Goal: Task Accomplishment & Management: Complete application form

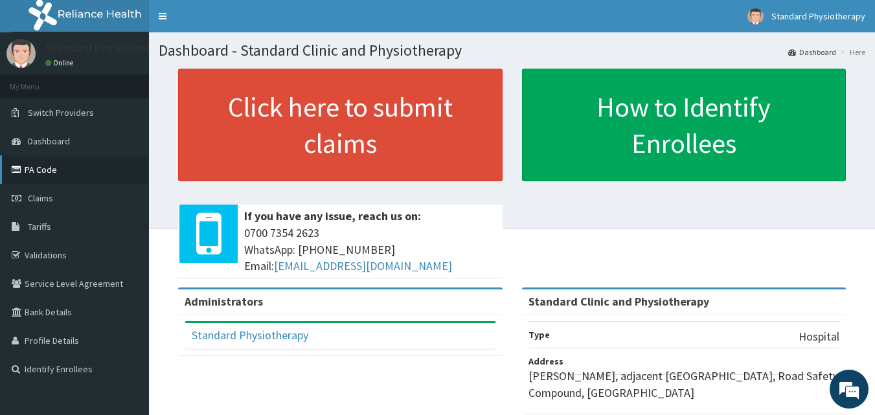
click at [40, 163] on link "PA Code" at bounding box center [74, 170] width 149 height 29
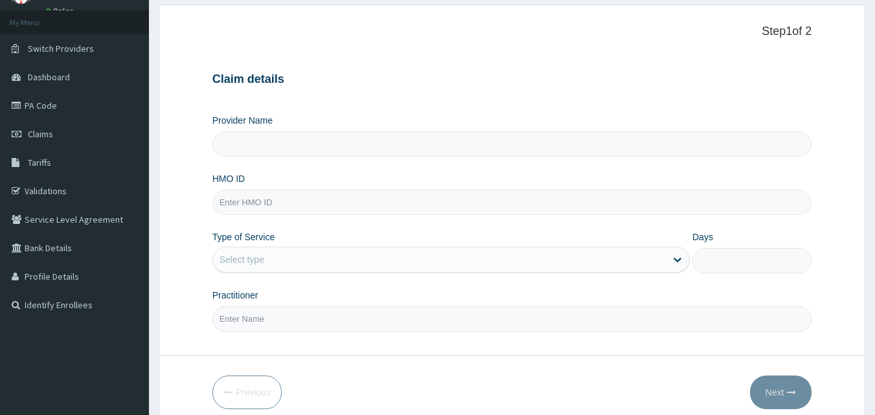
scroll to position [65, 0]
type input "Standard Clinic and Physiotherapy"
click at [295, 207] on input "HMO ID" at bounding box center [513, 201] width 600 height 25
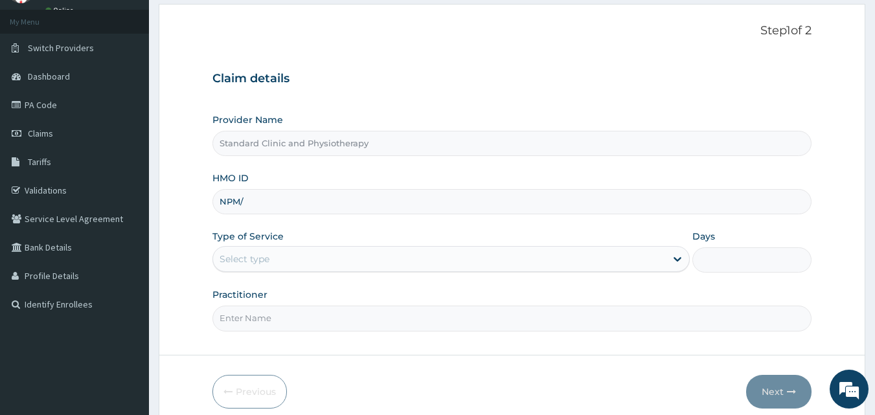
scroll to position [0, 0]
type input "npm/10010/a"
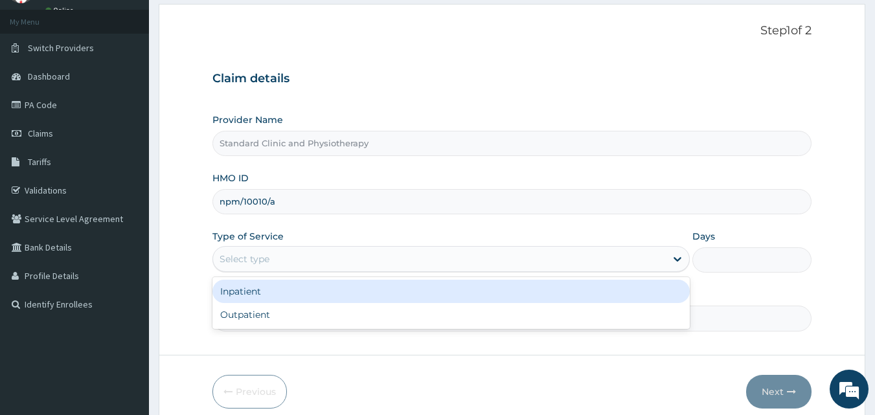
click at [302, 256] on div "Select type" at bounding box center [439, 259] width 453 height 21
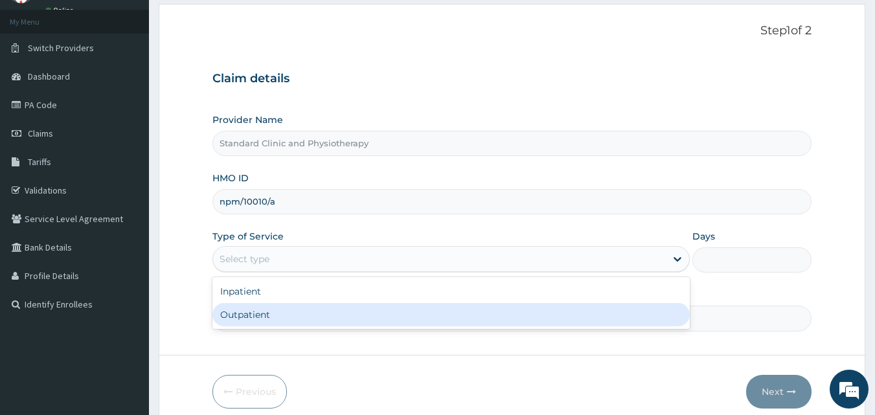
click at [283, 319] on div "Outpatient" at bounding box center [452, 314] width 478 height 23
type input "1"
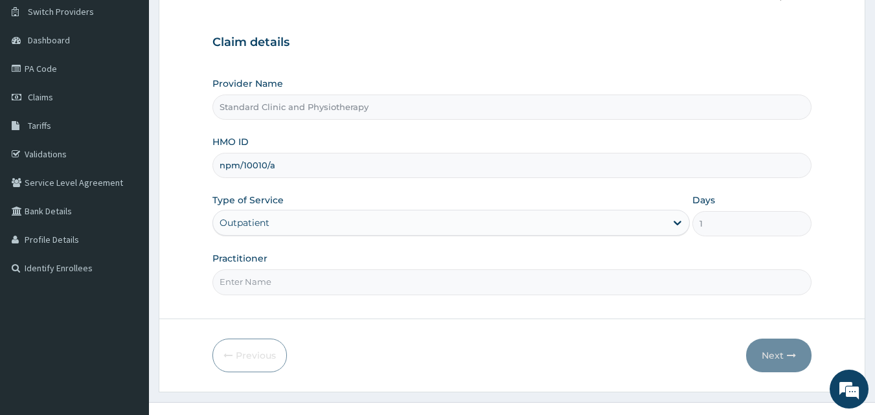
scroll to position [121, 0]
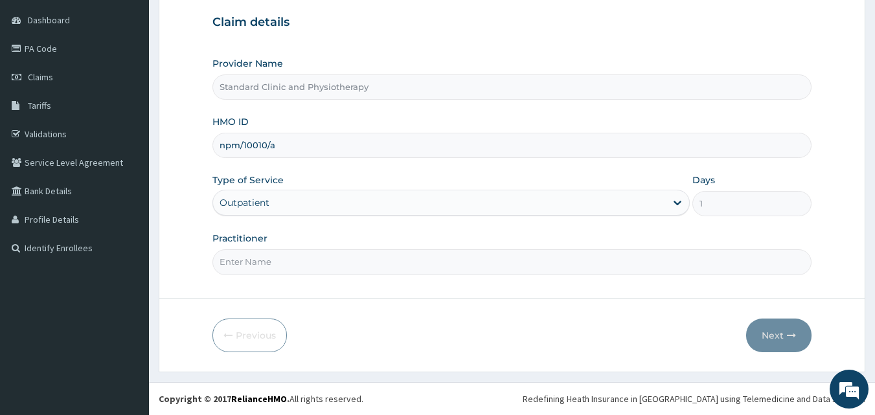
click at [320, 242] on div "Practitioner" at bounding box center [513, 253] width 600 height 43
click at [307, 270] on input "Practitioner" at bounding box center [513, 261] width 600 height 25
type input "DR SANI"
click at [773, 335] on button "Next" at bounding box center [779, 336] width 65 height 34
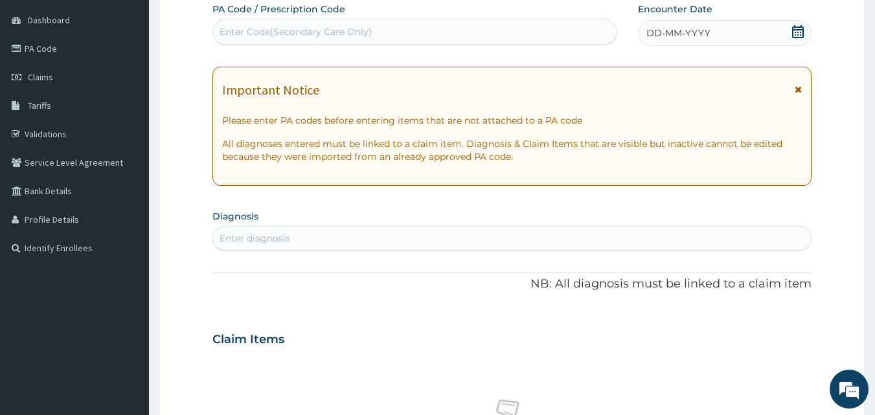
click at [312, 34] on div "Enter Code(Secondary Care Only)" at bounding box center [296, 31] width 152 height 13
type input "PA/124FF1"
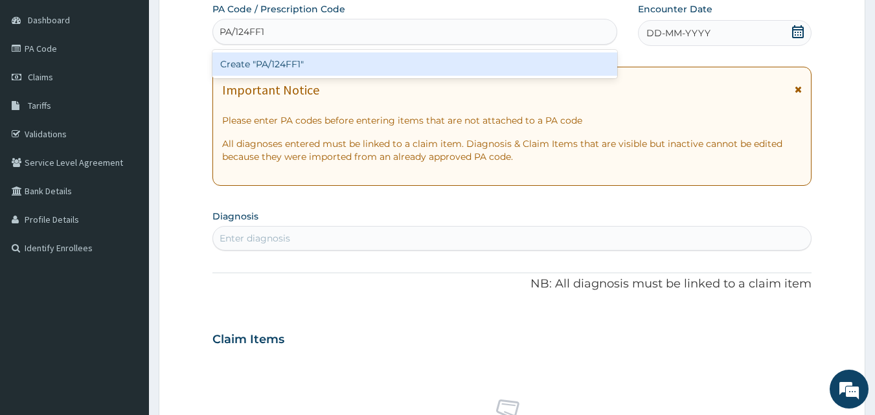
click at [340, 70] on div "Create "PA/124FF1"" at bounding box center [416, 63] width 406 height 23
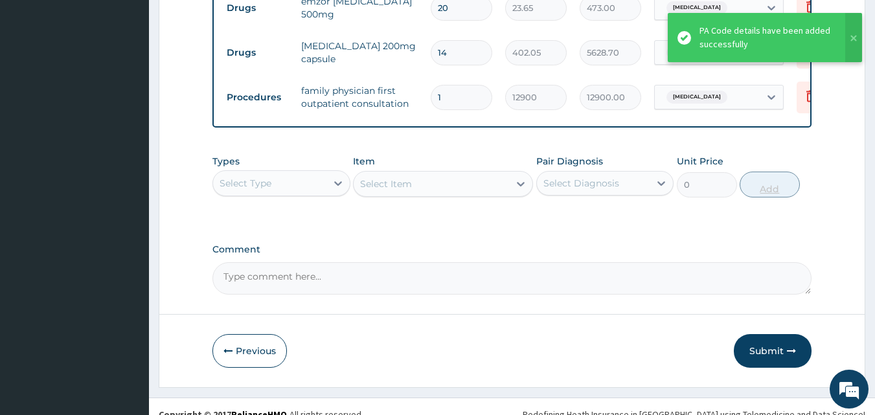
scroll to position [691, 0]
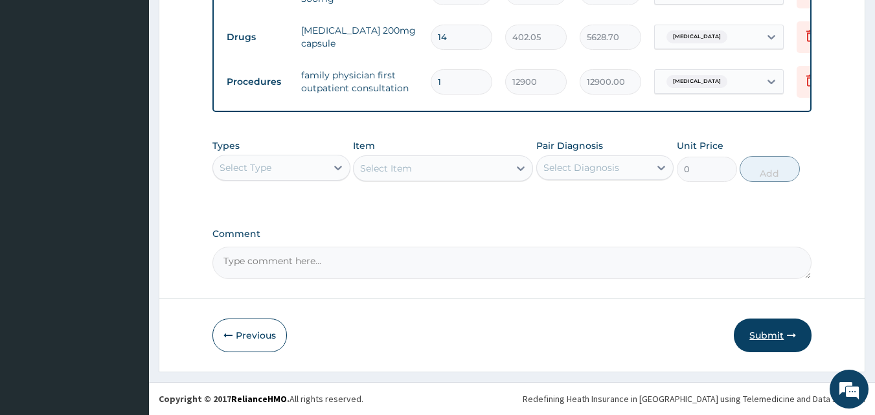
click at [763, 335] on button "Submit" at bounding box center [773, 336] width 78 height 34
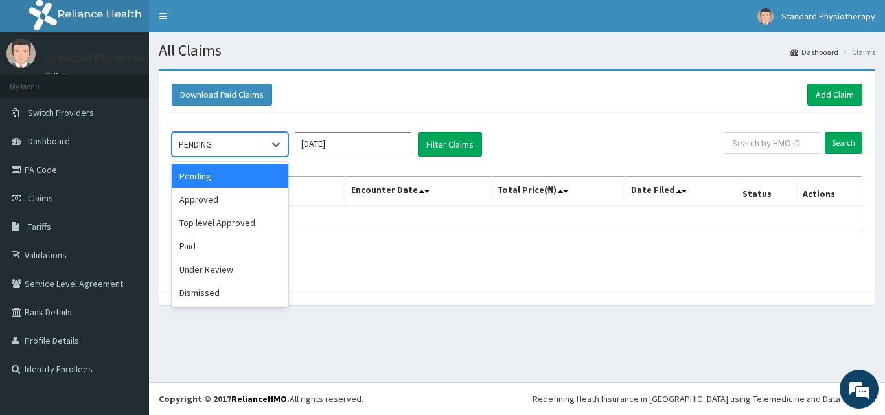
click at [219, 146] on div "PENDING" at bounding box center [217, 144] width 90 height 21
click at [207, 199] on div "Approved" at bounding box center [230, 199] width 117 height 23
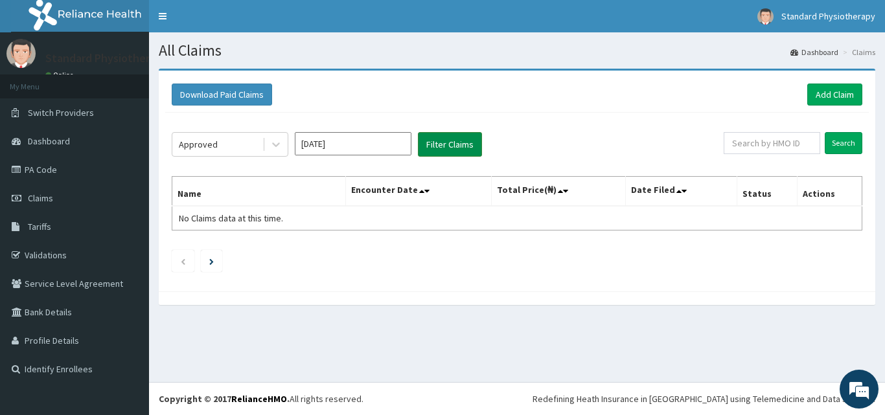
click at [446, 146] on button "Filter Claims" at bounding box center [450, 144] width 64 height 25
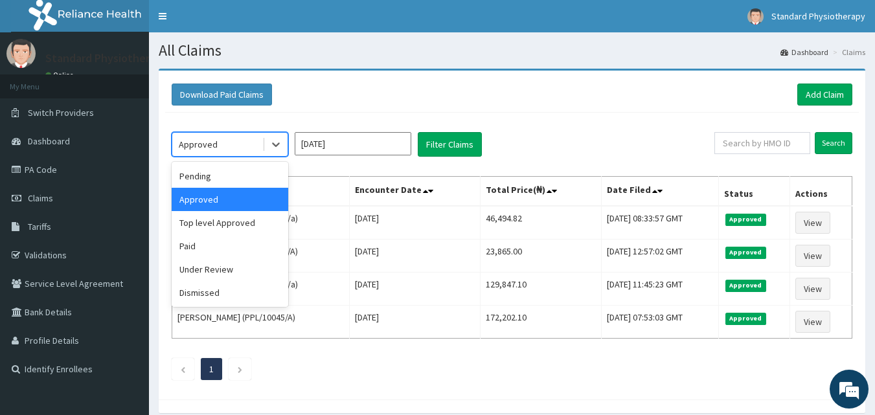
click at [217, 148] on div "Approved" at bounding box center [217, 144] width 90 height 21
click at [209, 225] on div "Top level Approved" at bounding box center [230, 222] width 117 height 23
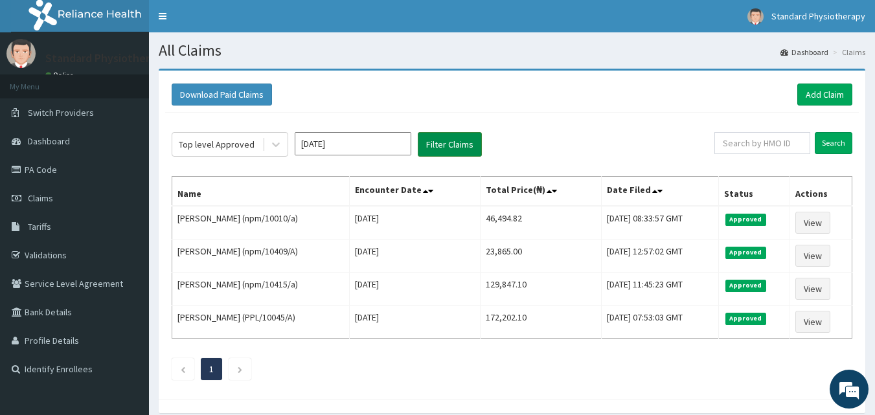
click at [447, 146] on button "Filter Claims" at bounding box center [450, 144] width 64 height 25
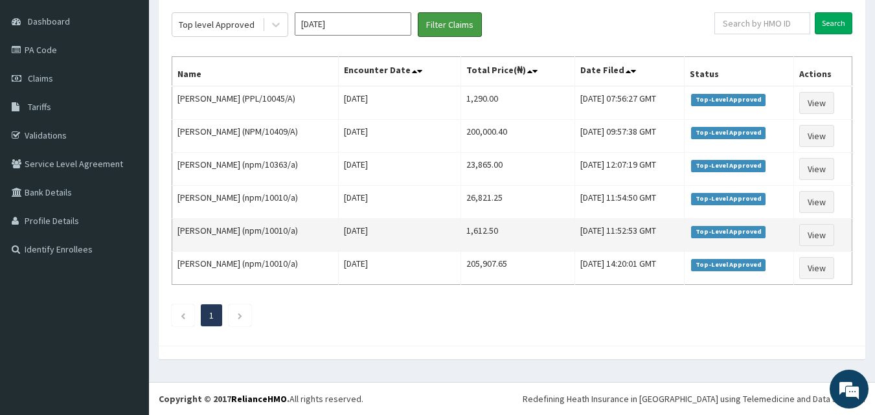
scroll to position [55, 0]
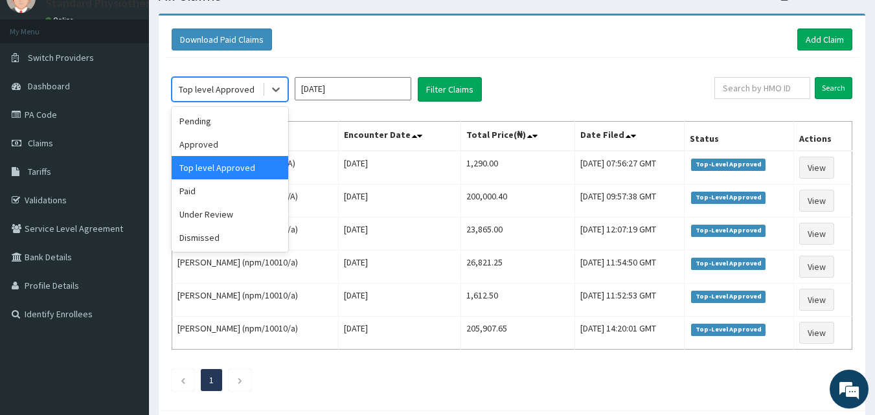
click at [234, 89] on div "Top level Approved" at bounding box center [217, 89] width 76 height 13
click at [192, 196] on div "Paid" at bounding box center [230, 190] width 117 height 23
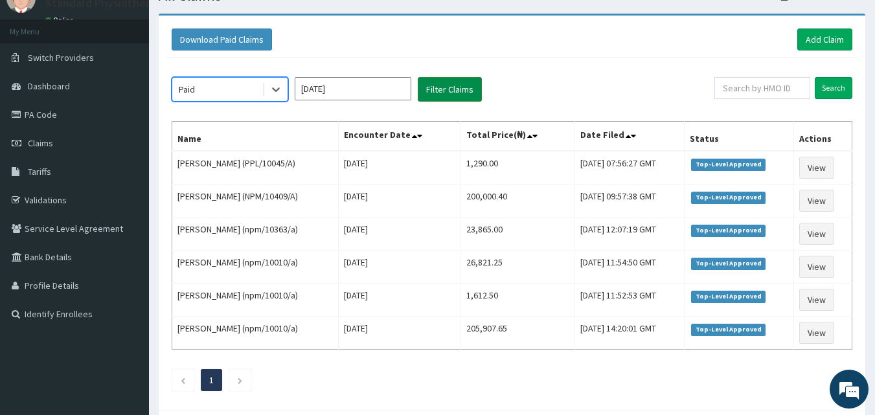
click at [446, 90] on button "Filter Claims" at bounding box center [450, 89] width 64 height 25
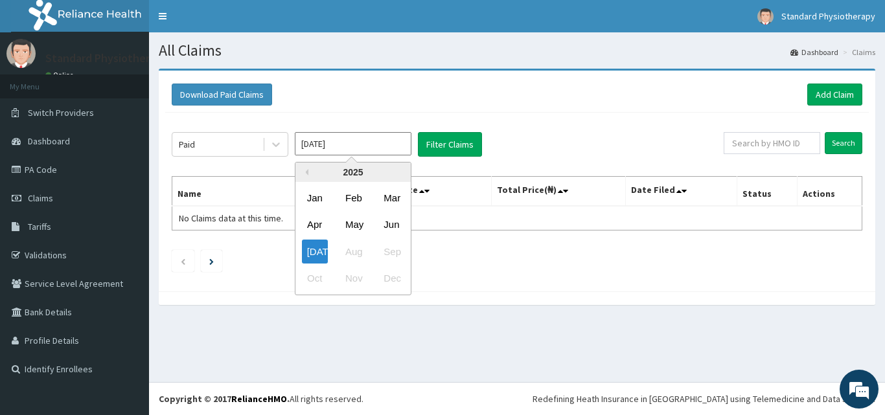
click at [366, 153] on input "Jul 2025" at bounding box center [353, 143] width 117 height 23
click at [310, 257] on div "Jul" at bounding box center [315, 252] width 26 height 24
type input "Jun 2025"
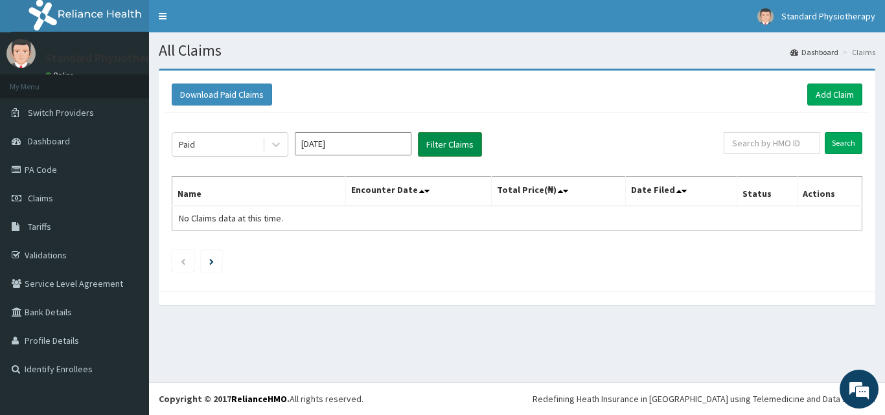
click at [454, 141] on button "Filter Claims" at bounding box center [450, 144] width 64 height 25
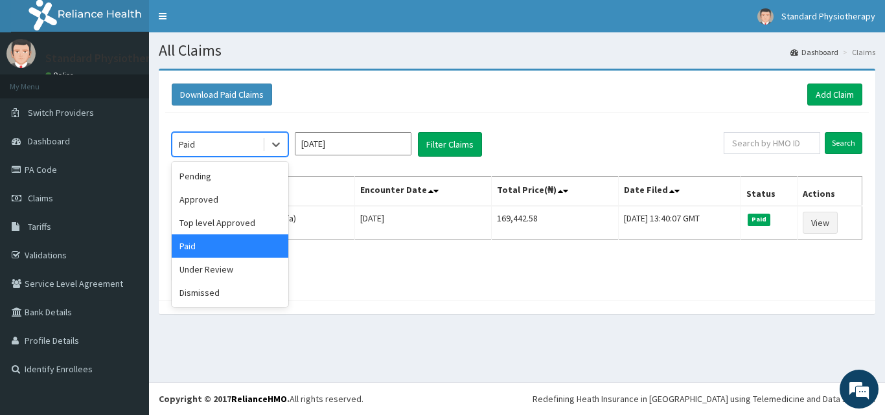
click at [237, 149] on div "Paid" at bounding box center [217, 144] width 90 height 21
click at [220, 224] on div "Top level Approved" at bounding box center [230, 222] width 117 height 23
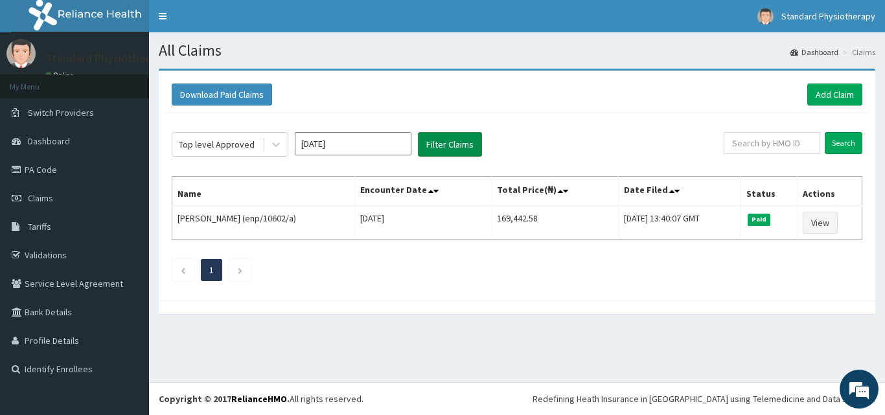
click at [455, 143] on button "Filter Claims" at bounding box center [450, 144] width 64 height 25
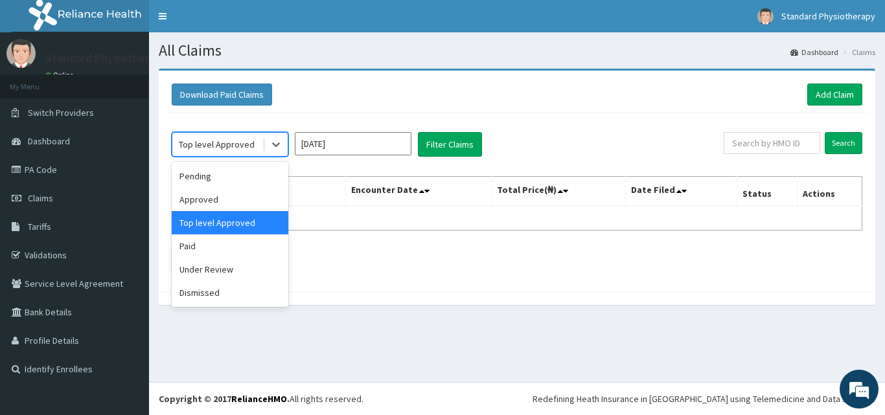
click at [222, 144] on div "Top level Approved" at bounding box center [217, 144] width 76 height 13
click at [209, 200] on div "Approved" at bounding box center [230, 199] width 117 height 23
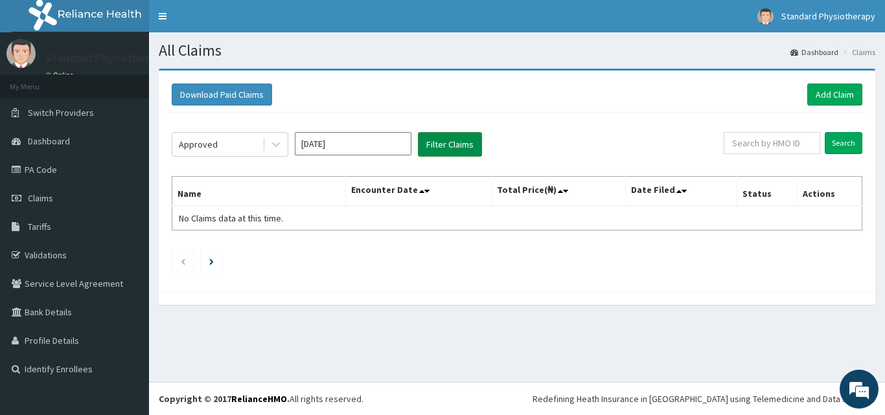
click at [469, 145] on button "Filter Claims" at bounding box center [450, 144] width 64 height 25
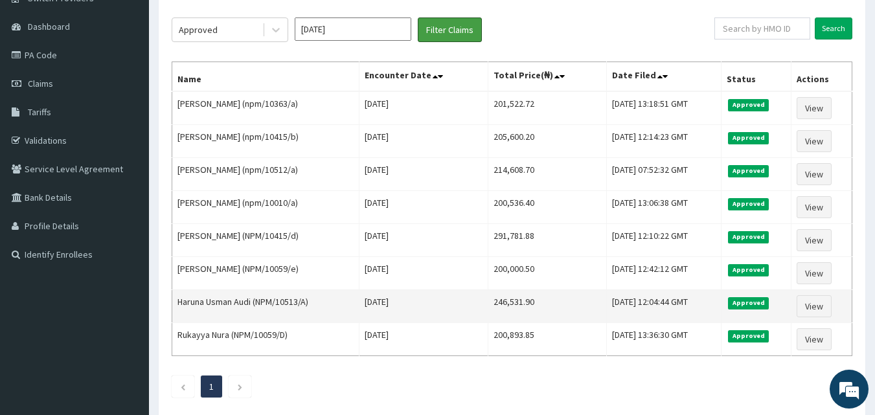
scroll to position [130, 0]
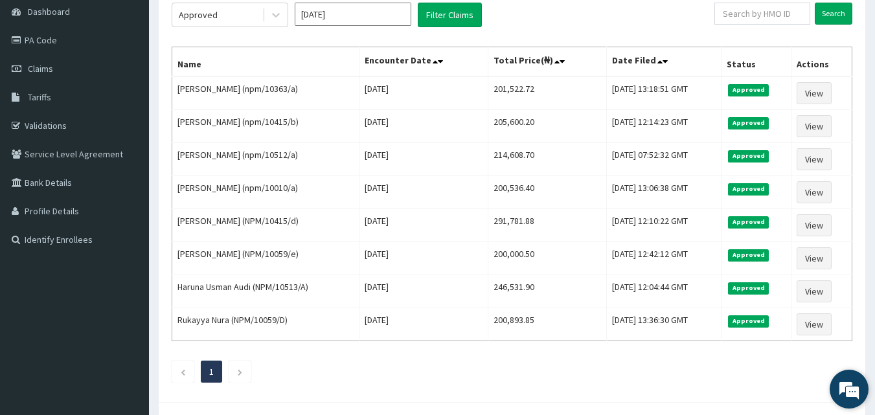
click at [857, 390] on em at bounding box center [849, 389] width 35 height 35
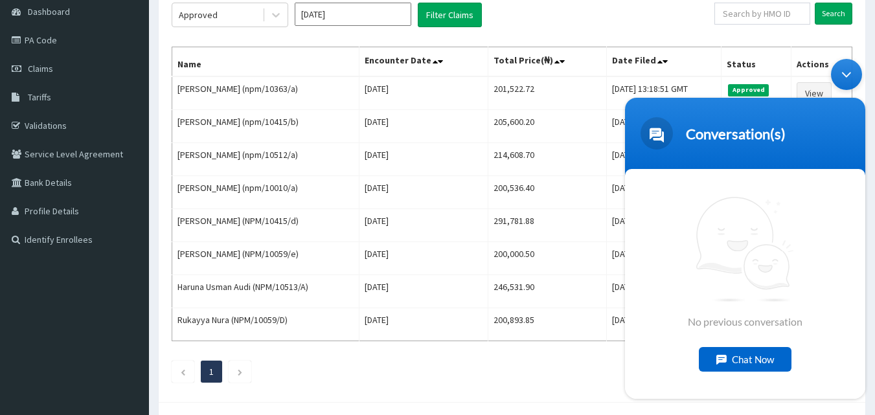
click at [740, 365] on div "Chat Now" at bounding box center [745, 359] width 93 height 25
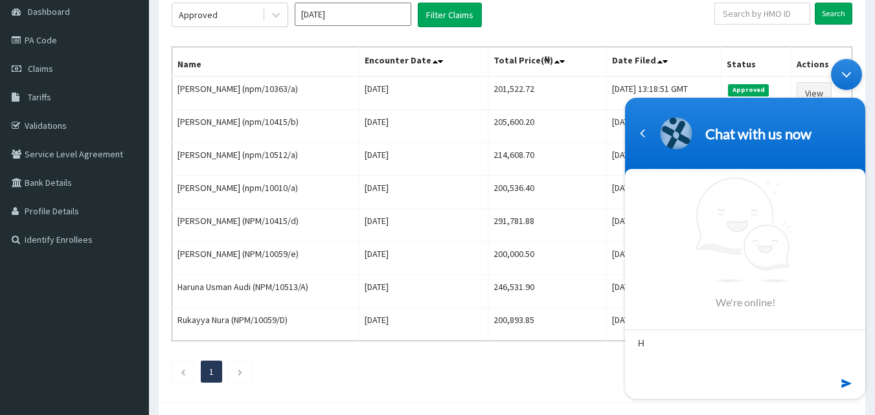
type textarea "HI"
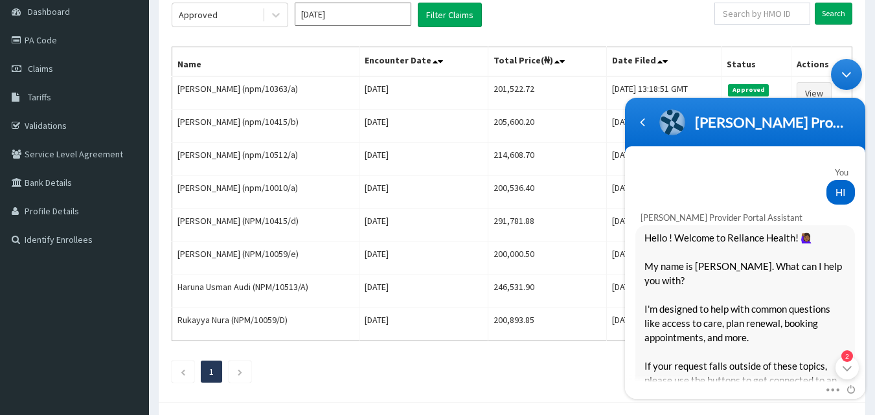
scroll to position [218, 0]
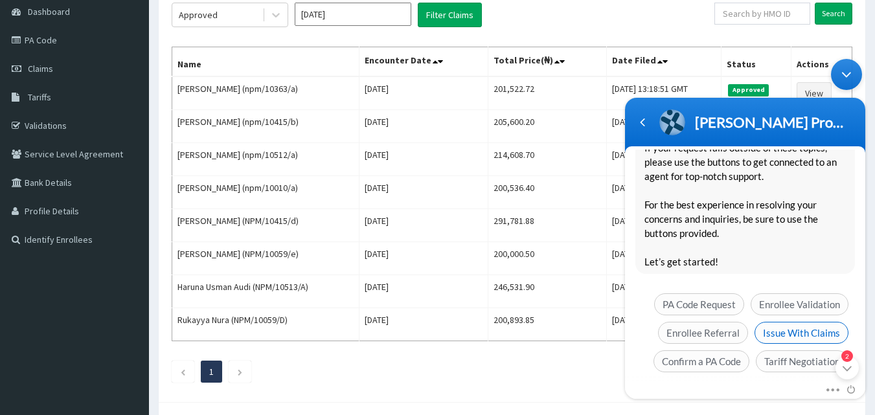
click at [806, 322] on span "Issue With Claims" at bounding box center [802, 333] width 94 height 22
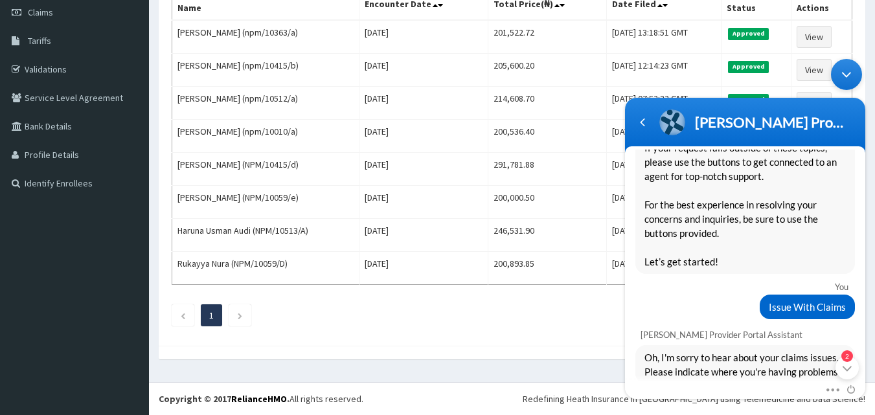
scroll to position [272, 0]
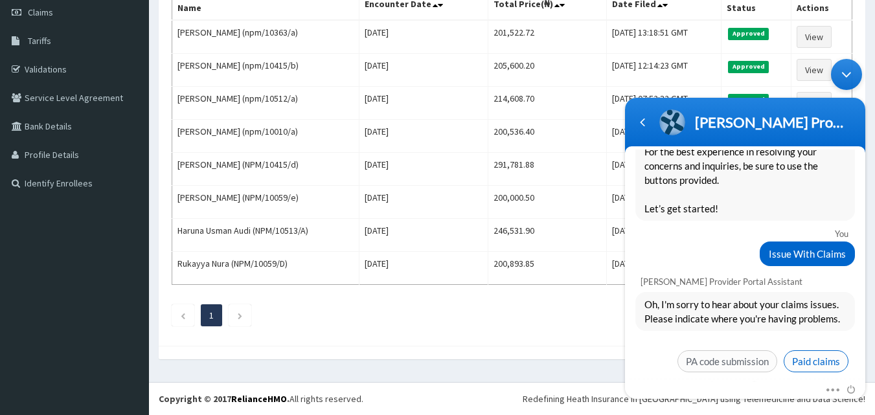
click at [820, 351] on span "Paid claims" at bounding box center [816, 362] width 65 height 22
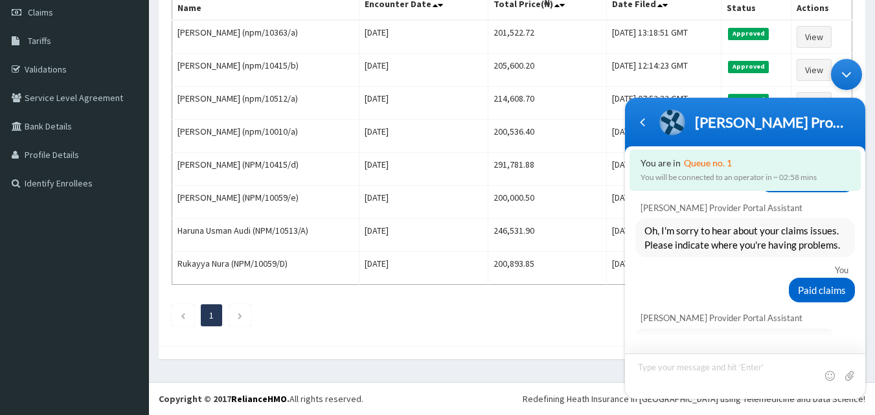
scroll to position [485, 0]
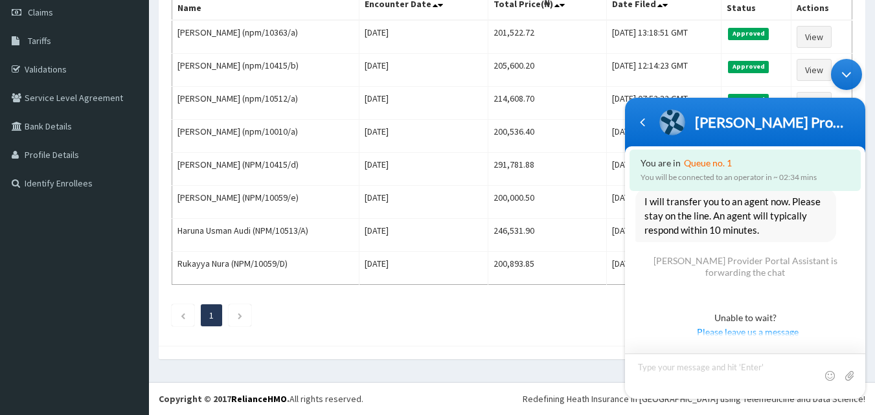
click at [678, 369] on textarea "Type your message and hit 'Enter'" at bounding box center [745, 376] width 240 height 45
type textarea "IT OVER 30 DAYS NOW OUR CLAIMS HAS NOT BEEN PAID AS YOU PROMISE"
